Goal: Check status: Check status

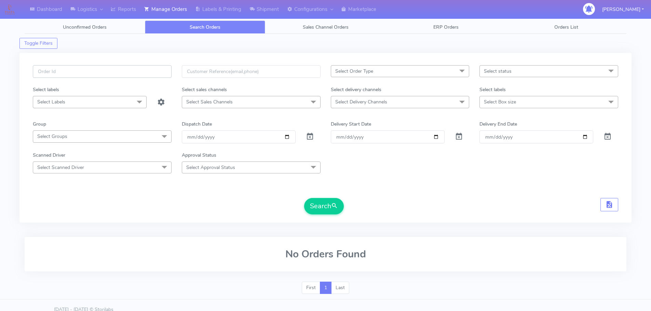
click at [166, 68] on input "text" at bounding box center [102, 71] width 139 height 13
paste input "1615739"
type input "1615739"
click at [311, 137] on span at bounding box center [310, 138] width 8 height 6
click at [330, 211] on button "Search" at bounding box center [324, 206] width 40 height 16
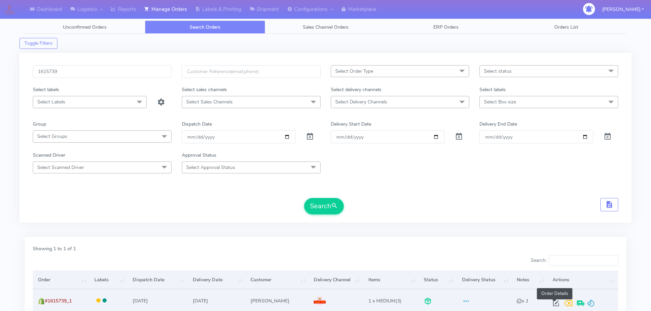
click at [554, 306] on span at bounding box center [556, 305] width 12 height 6
select select "3"
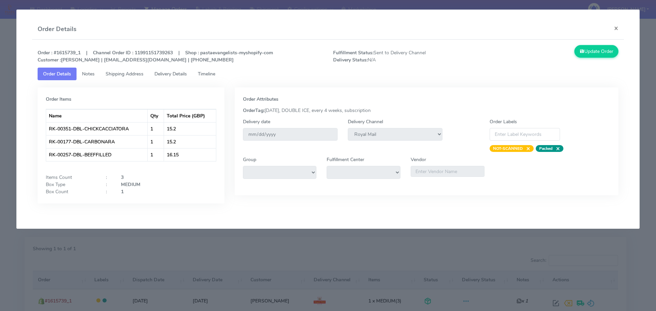
click at [115, 75] on span "Shipping Address" at bounding box center [125, 74] width 38 height 6
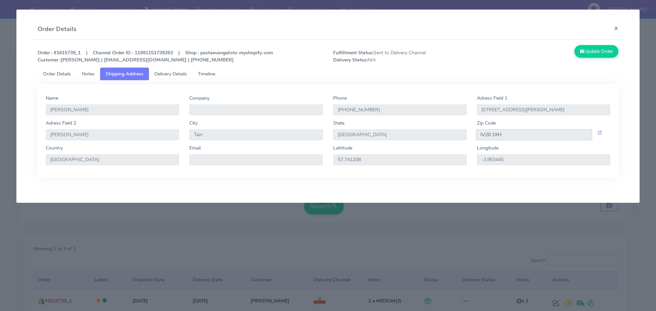
drag, startPoint x: 519, startPoint y: 134, endPoint x: 480, endPoint y: 134, distance: 38.6
click at [480, 134] on input "IV20 1XH" at bounding box center [534, 135] width 117 height 11
